Goal: Task Accomplishment & Management: Complete application form

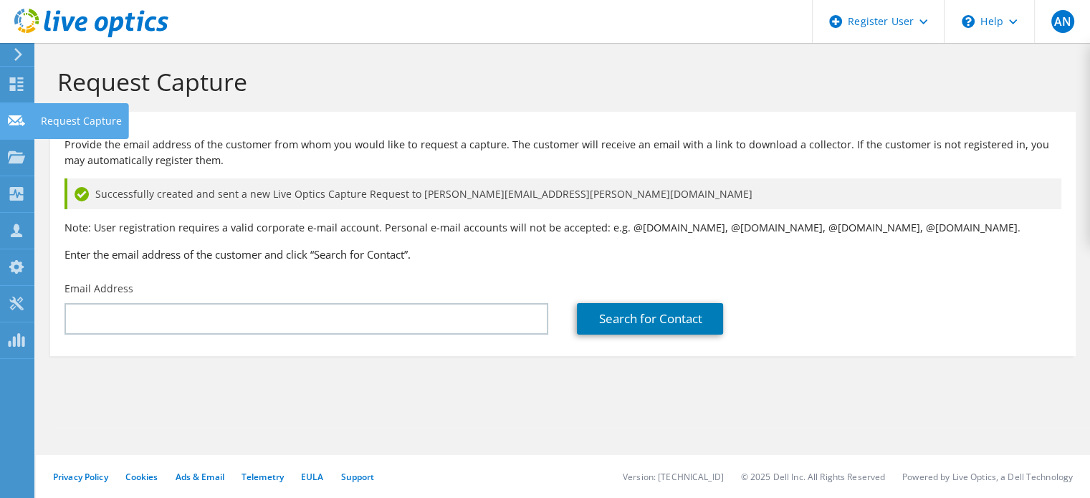
click at [54, 118] on div "Request Capture" at bounding box center [81, 121] width 95 height 36
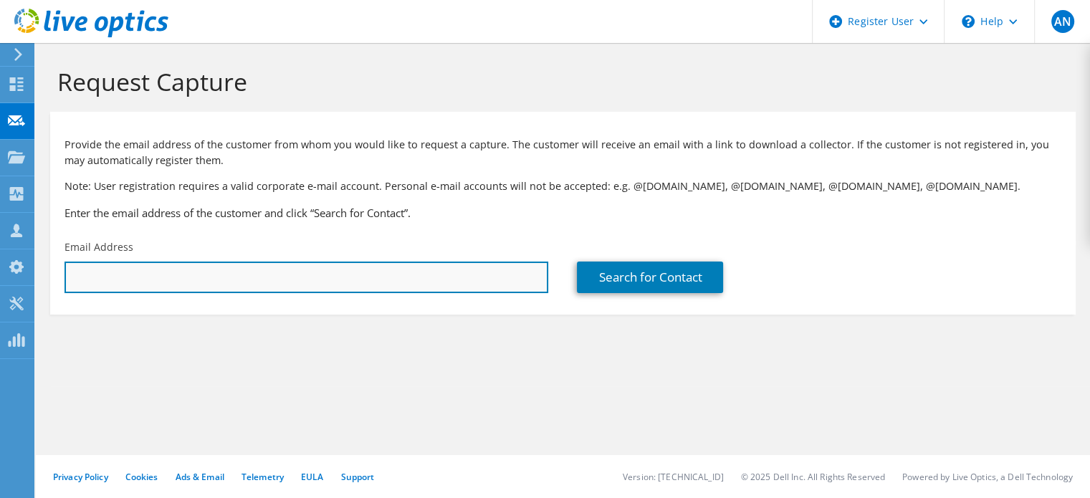
click at [364, 276] on input "text" at bounding box center [307, 278] width 484 height 32
type input "richard.jewell@jdrcables.com"
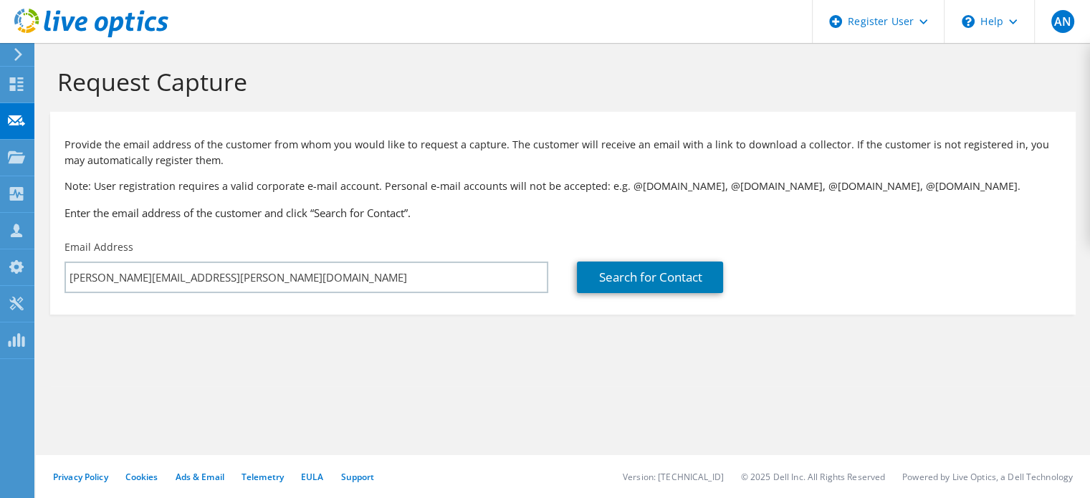
drag, startPoint x: 373, startPoint y: 419, endPoint x: 467, endPoint y: 358, distance: 112.3
click at [374, 419] on div "Request Capture Provide the email address of the customer from whom you would l…" at bounding box center [563, 270] width 1054 height 455
click at [642, 264] on link "Search for Contact" at bounding box center [650, 278] width 146 height 32
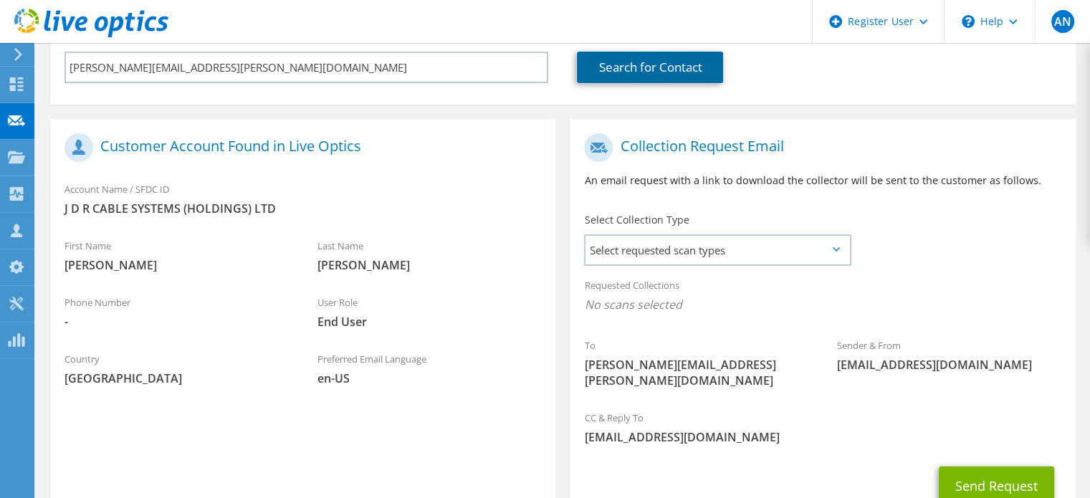
scroll to position [87, 0]
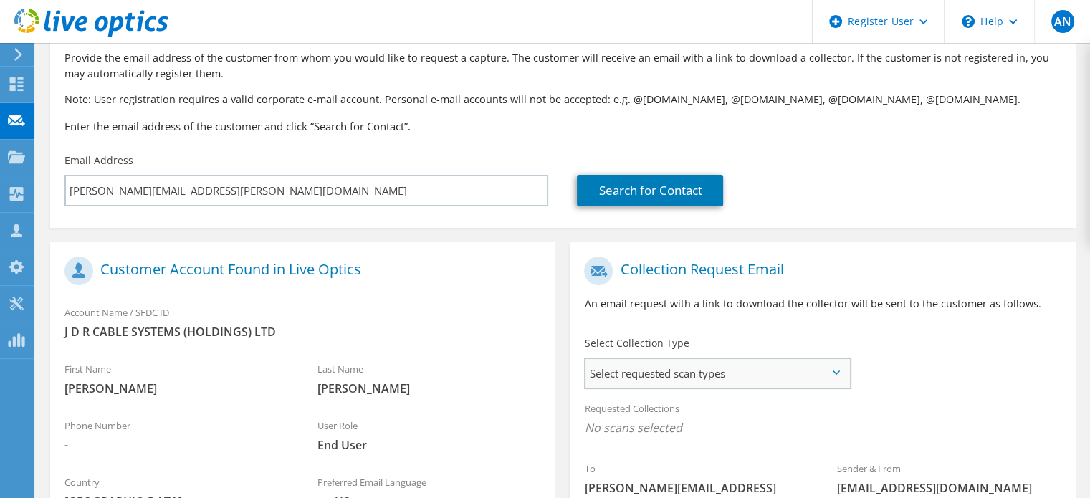
click at [814, 361] on span "Select requested scan types" at bounding box center [718, 373] width 264 height 29
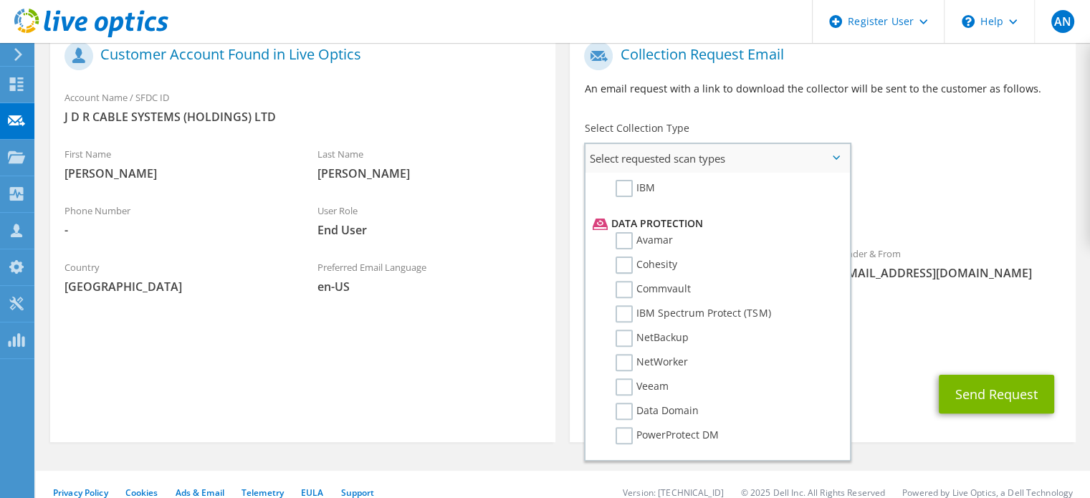
scroll to position [614, 0]
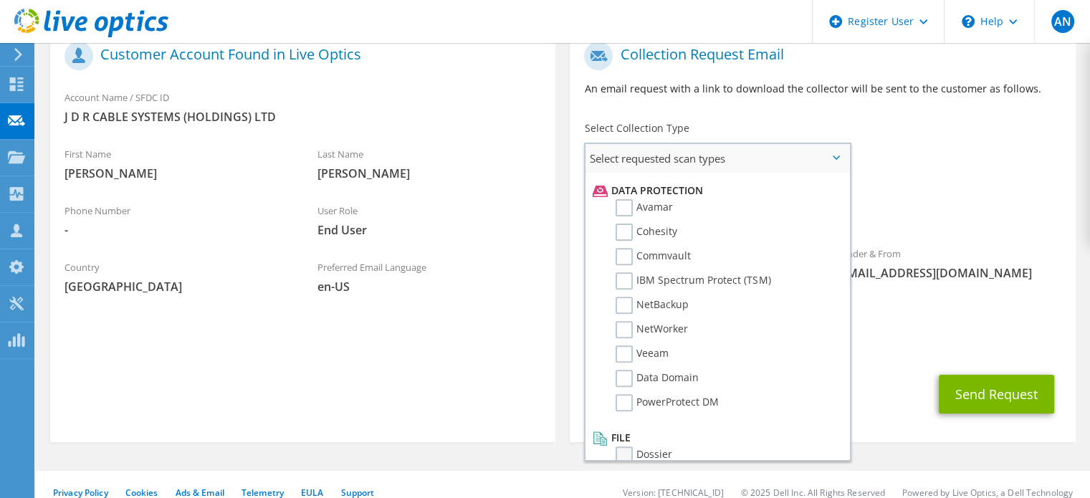
click at [628, 447] on label "Dossier" at bounding box center [644, 455] width 57 height 17
click at [0, 0] on input "Dossier" at bounding box center [0, 0] width 0 height 0
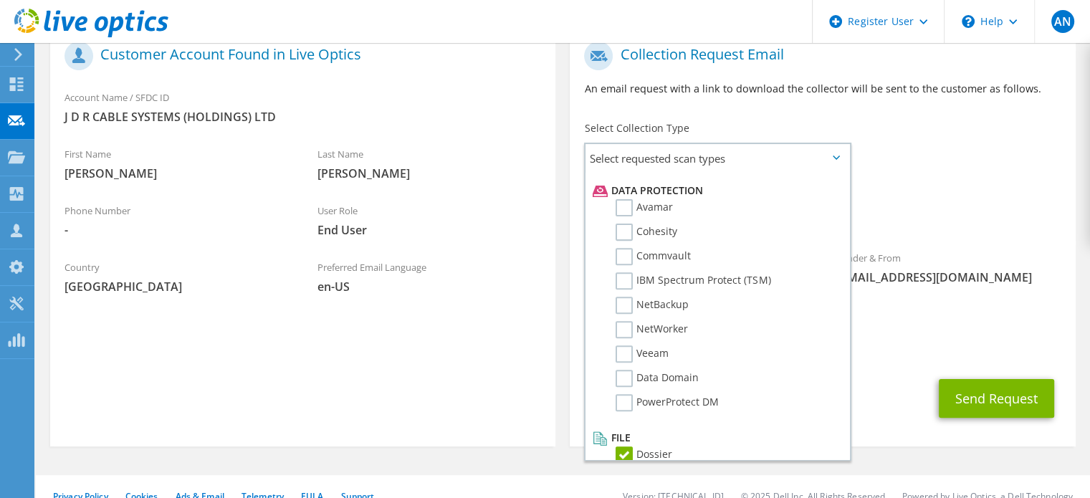
click at [869, 391] on div "Send Request" at bounding box center [822, 398] width 505 height 53
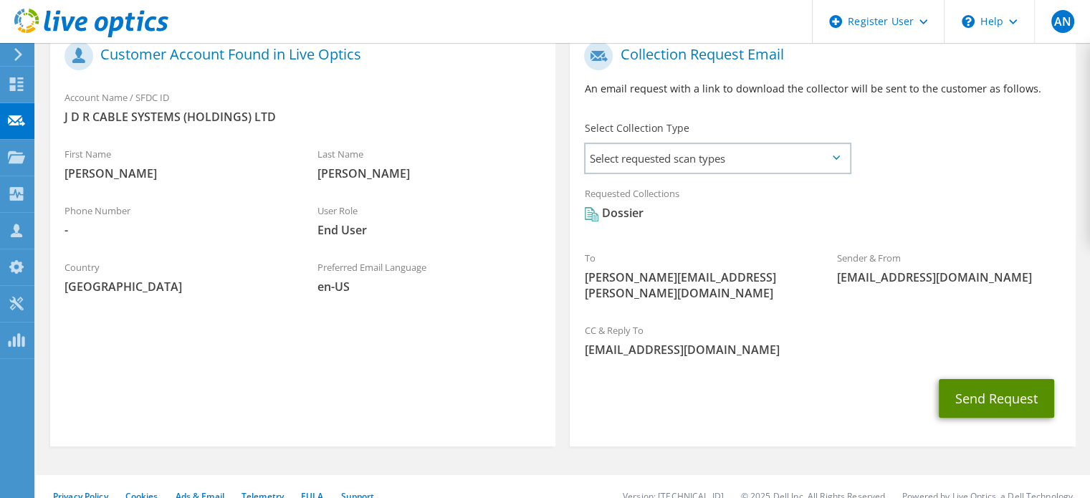
click at [961, 394] on button "Send Request" at bounding box center [996, 398] width 115 height 39
